Goal: Information Seeking & Learning: Find specific fact

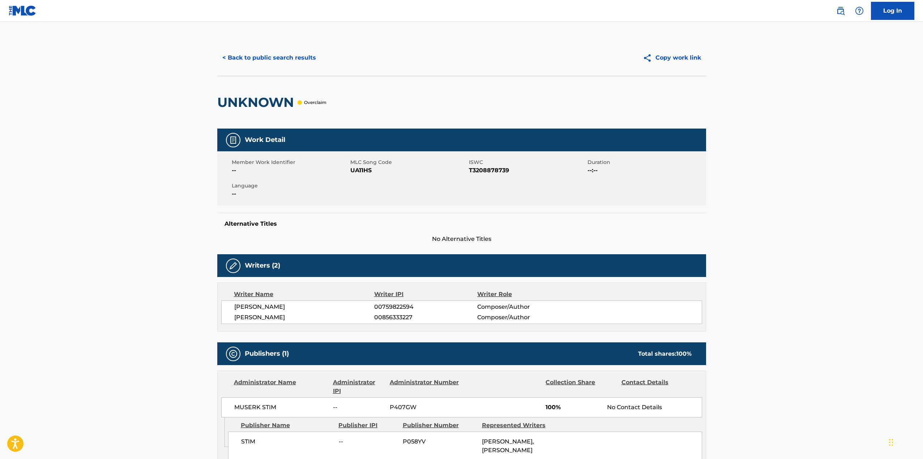
click at [31, 11] on img at bounding box center [23, 10] width 28 height 10
click at [259, 57] on button "< Back to public search results" at bounding box center [269, 58] width 104 height 18
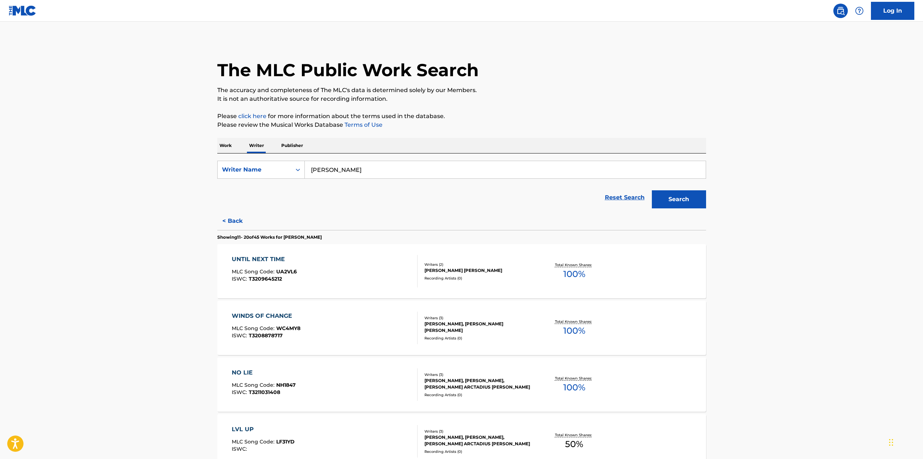
click at [841, 11] on img at bounding box center [840, 11] width 9 height 9
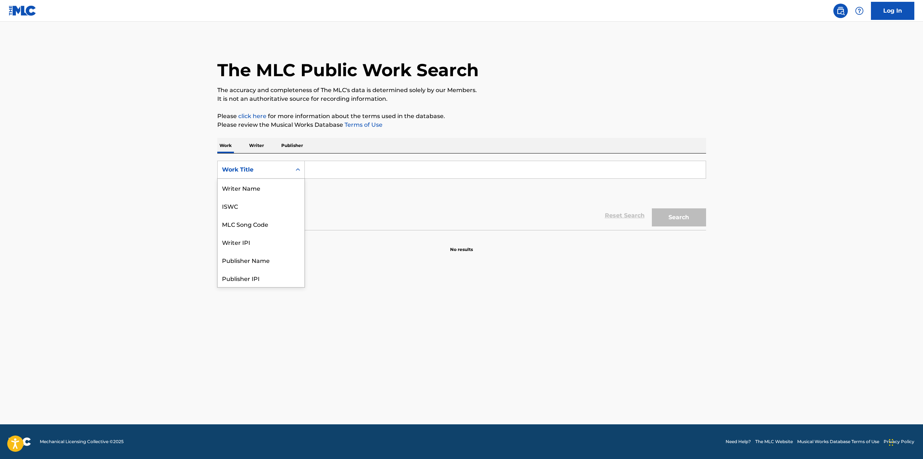
click at [274, 167] on div "Work Title" at bounding box center [254, 170] width 65 height 9
click at [293, 147] on p "Publisher" at bounding box center [292, 145] width 26 height 15
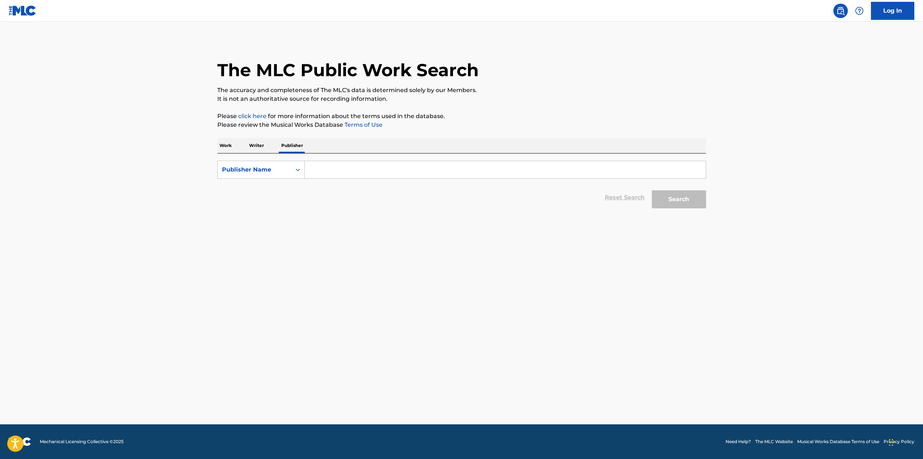
click at [330, 172] on input "Search Form" at bounding box center [505, 169] width 401 height 17
paste input "[PERSON_NAME] Werks"
type input "[PERSON_NAME] Werks"
click at [652, 190] on button "Search" at bounding box center [679, 199] width 54 height 18
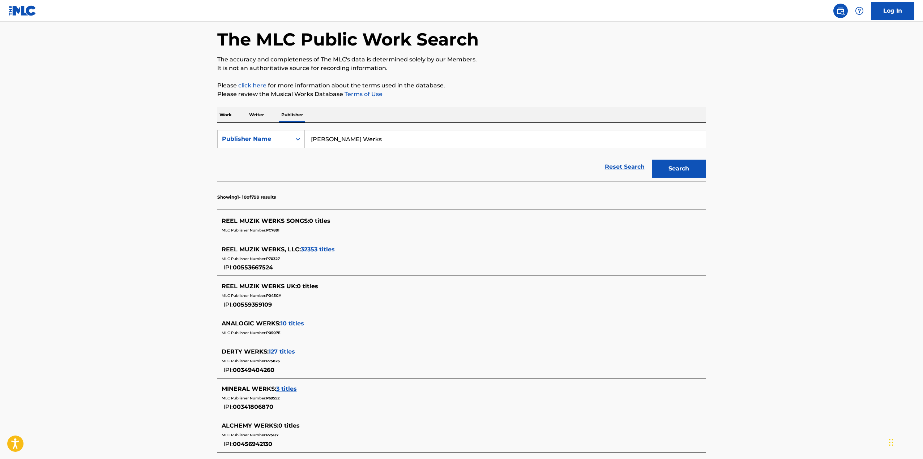
scroll to position [72, 0]
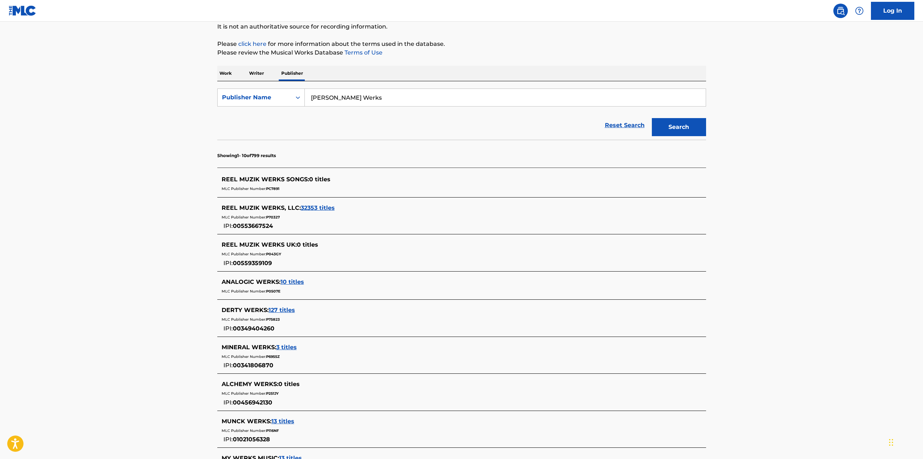
click at [256, 214] on div "MLC Publisher Number: P70327" at bounding box center [452, 216] width 461 height 9
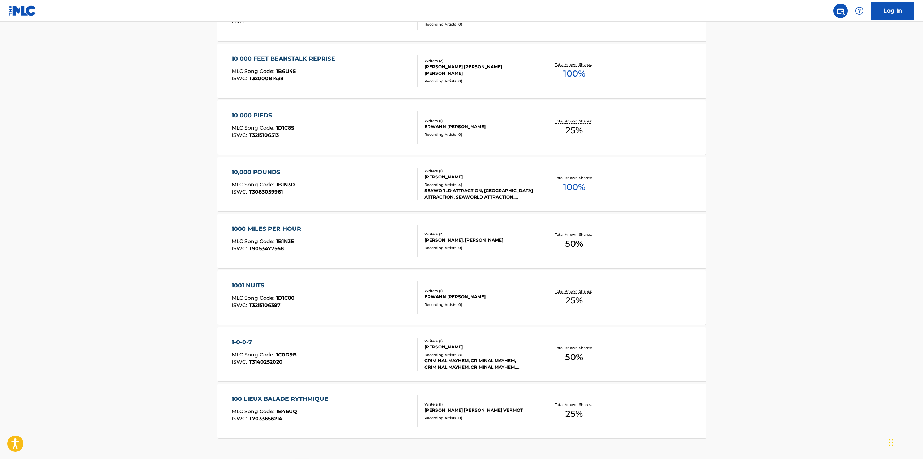
scroll to position [455, 0]
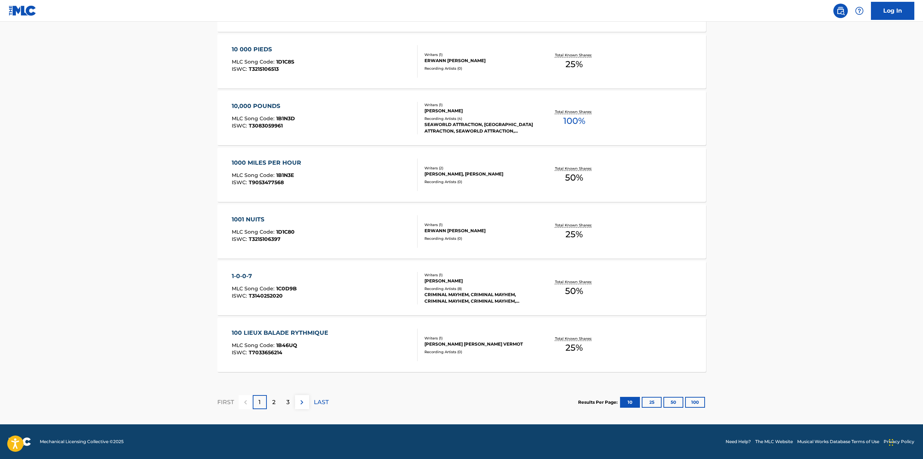
click at [286, 403] on p "3" at bounding box center [287, 402] width 3 height 9
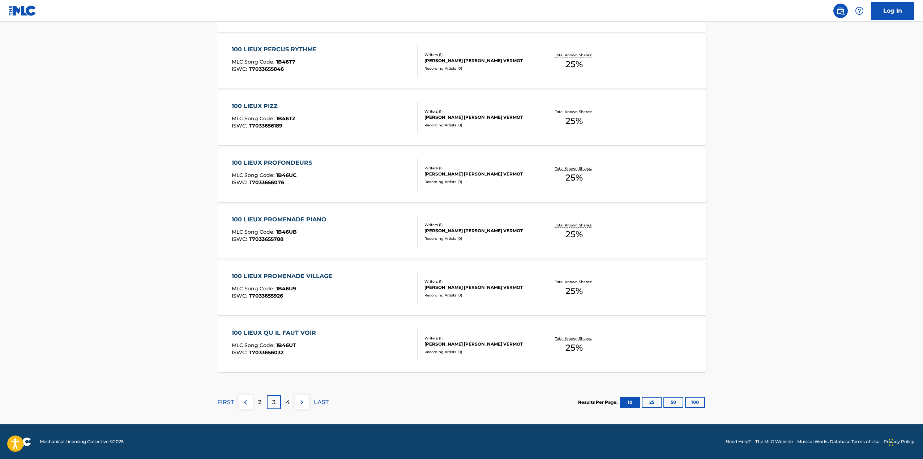
click at [302, 402] on img at bounding box center [301, 402] width 9 height 9
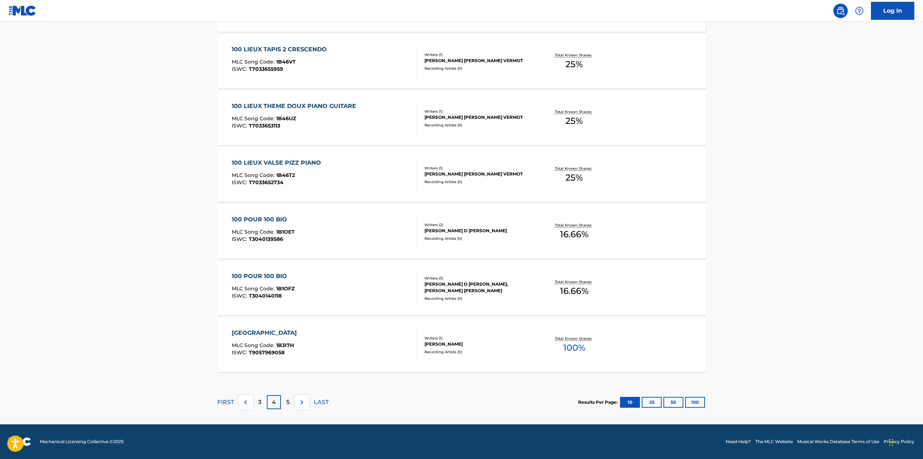
click at [289, 401] on p "5" at bounding box center [287, 402] width 3 height 9
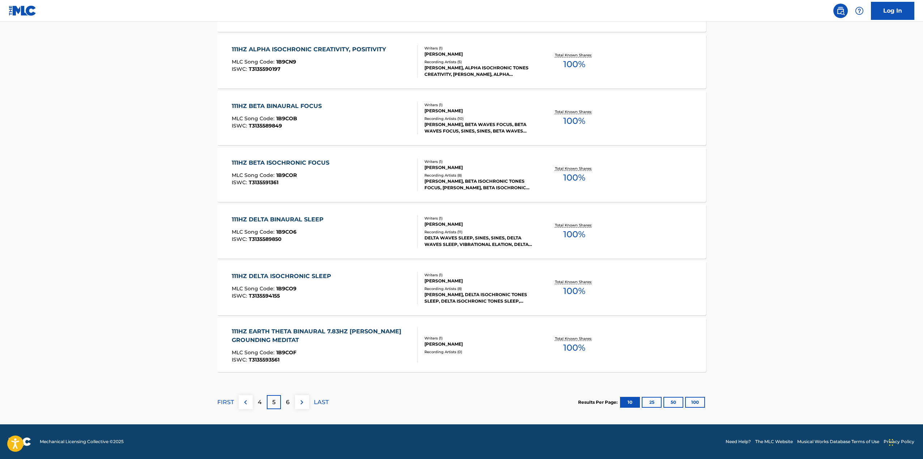
click at [318, 402] on p "LAST" at bounding box center [321, 402] width 15 height 9
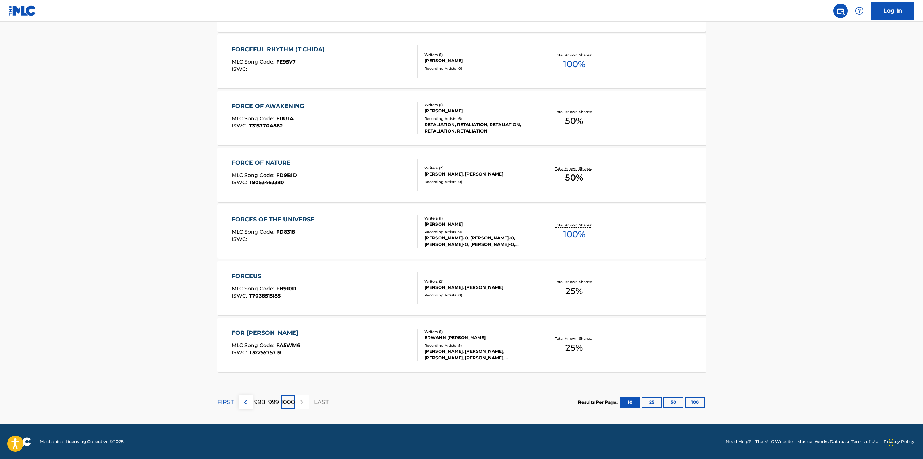
click at [300, 404] on div at bounding box center [302, 402] width 14 height 14
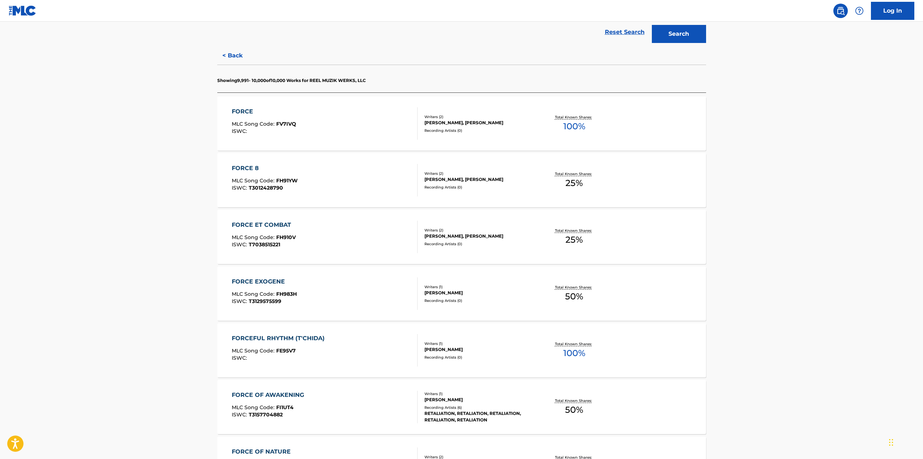
click at [365, 137] on div "FORCE MLC Song Code : FV7IVQ ISWC :" at bounding box center [325, 123] width 186 height 33
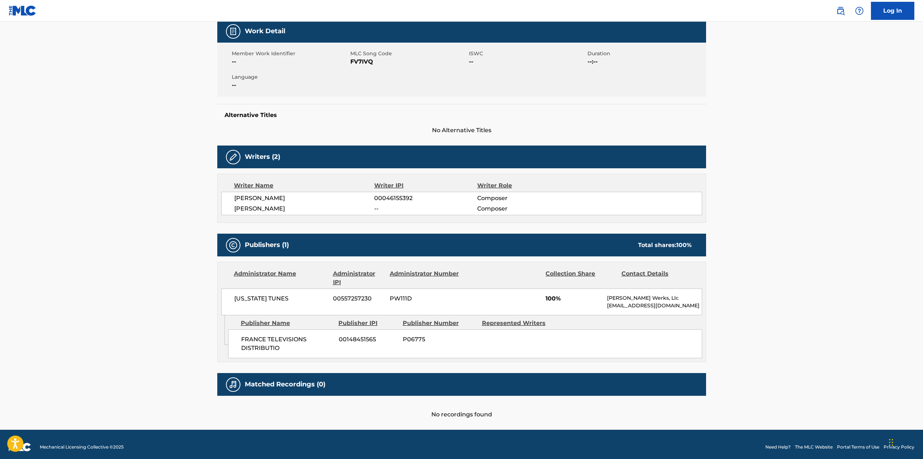
scroll to position [114, 0]
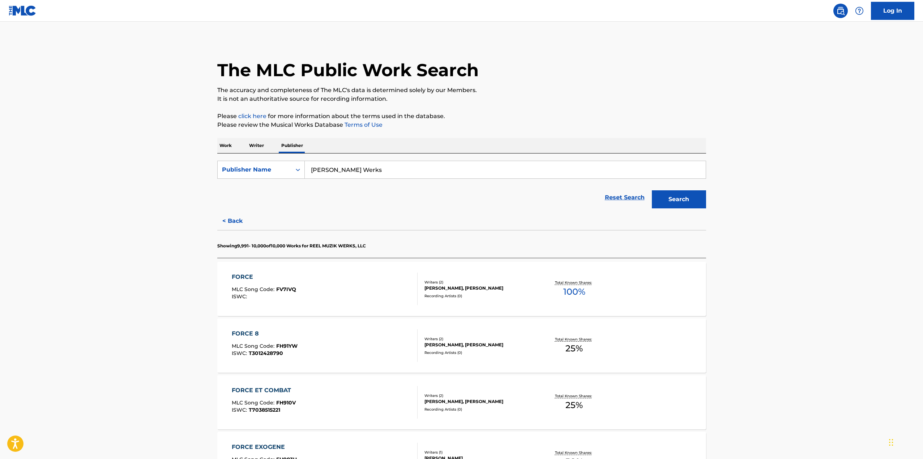
click at [229, 222] on button "< Back" at bounding box center [238, 221] width 43 height 18
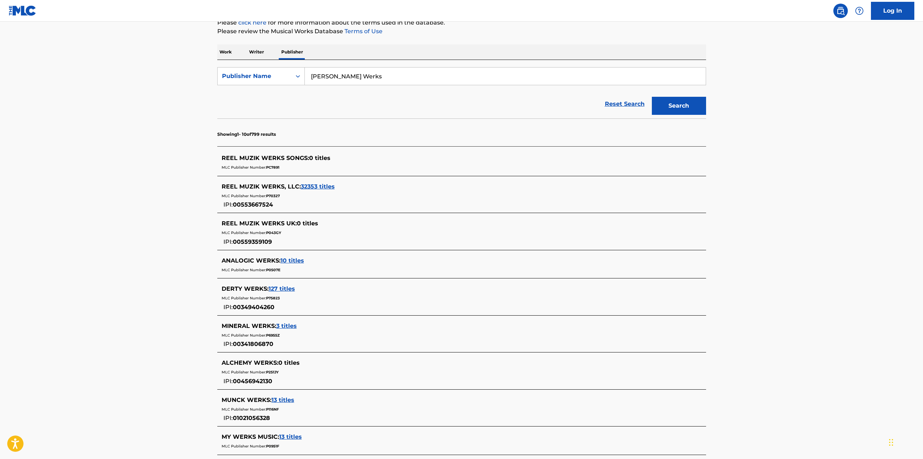
scroll to position [108, 0]
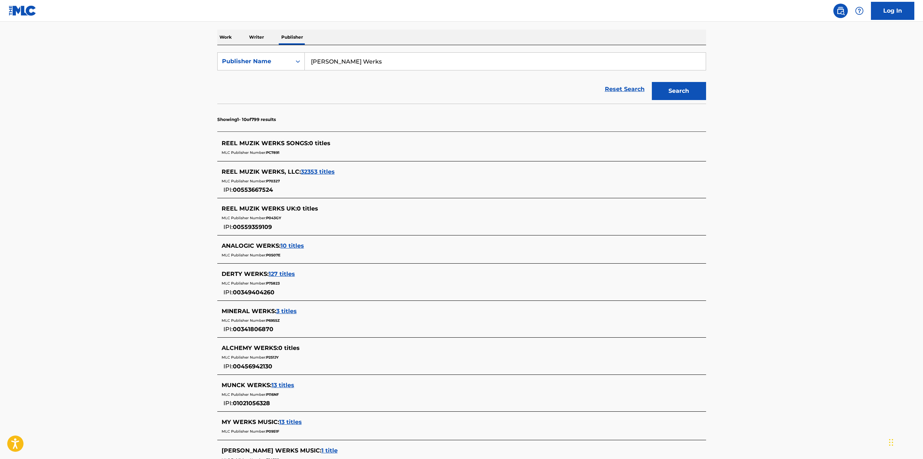
click at [246, 190] on span "00553667524" at bounding box center [253, 189] width 40 height 7
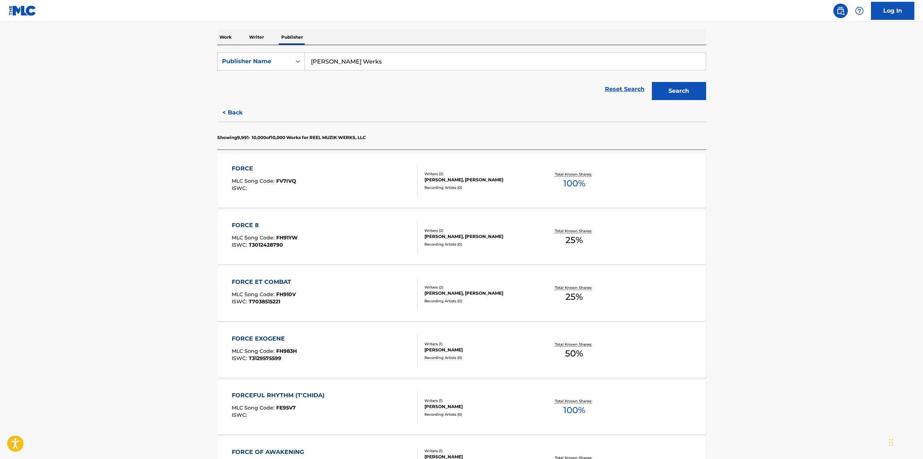
click at [246, 190] on span "ISWC :" at bounding box center [240, 188] width 17 height 7
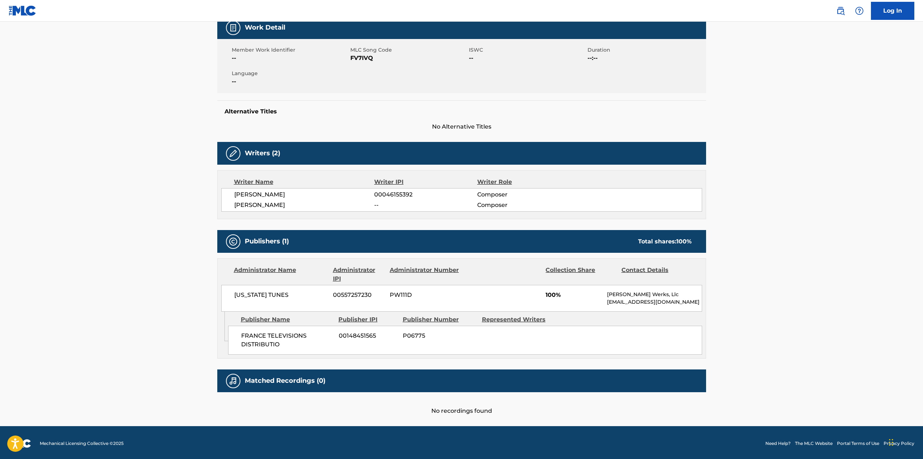
scroll to position [114, 0]
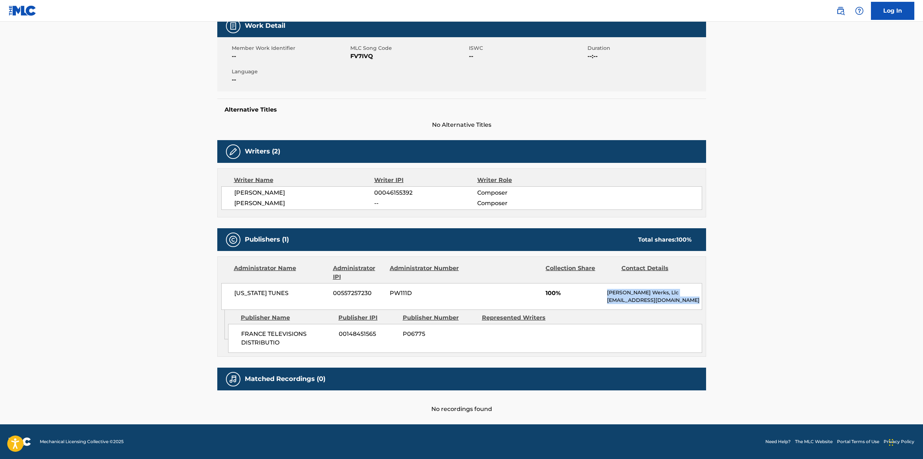
drag, startPoint x: 653, startPoint y: 298, endPoint x: 598, endPoint y: 292, distance: 55.7
click at [599, 292] on div "[US_STATE] TUNES 00557257230 PW111D 100% Reel Muzik Werks, Llc [EMAIL_ADDRESS][…" at bounding box center [461, 296] width 481 height 27
